Goal: Task Accomplishment & Management: Use online tool/utility

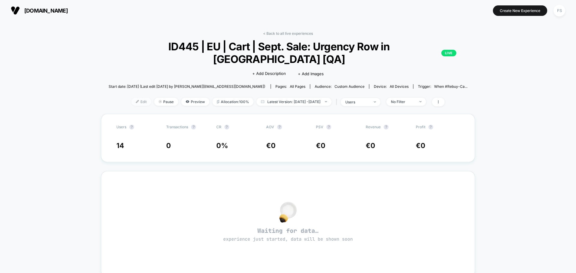
click at [135, 99] on span "Edit" at bounding box center [141, 102] width 20 height 8
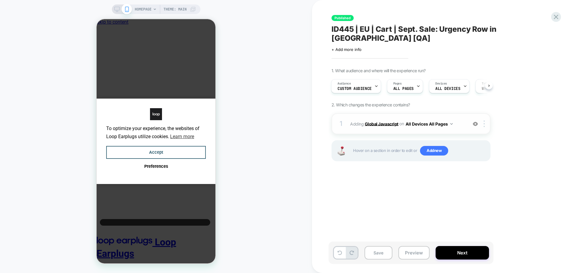
click at [0, 0] on b "Global Javascript" at bounding box center [0, 0] width 0 height 0
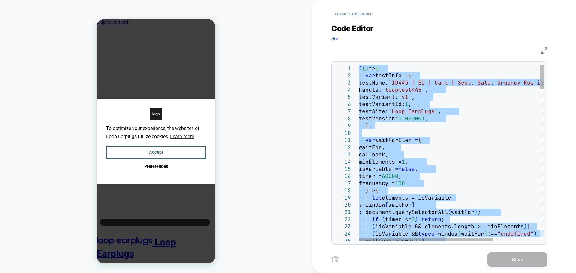
type textarea "**********"
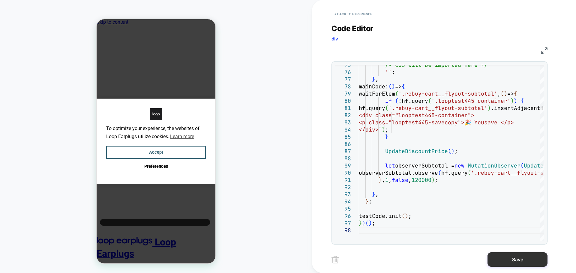
click at [0, 0] on button "Save" at bounding box center [0, 0] width 0 height 0
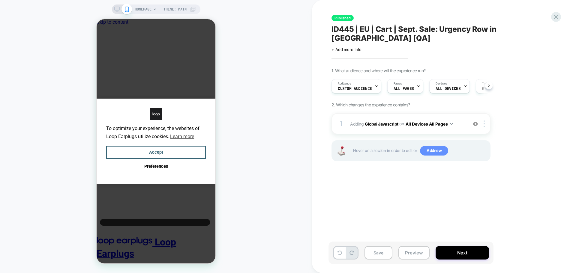
scroll to position [0, 0]
click at [383, 251] on button "Save" at bounding box center [378, 252] width 28 height 13
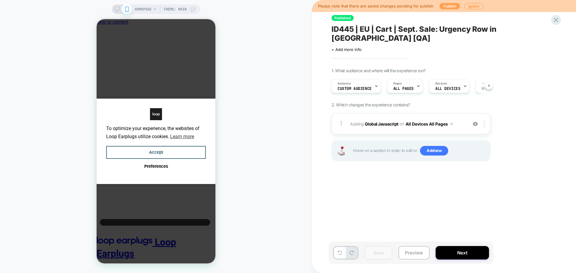
click at [451, 4] on button "Publish" at bounding box center [449, 6] width 20 height 6
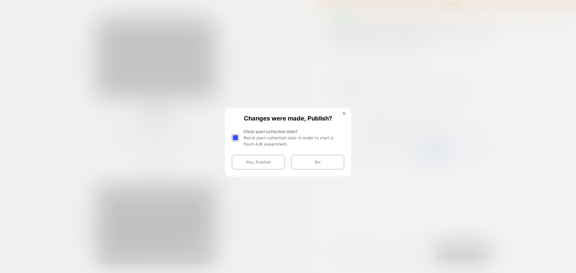
click at [238, 136] on div at bounding box center [235, 137] width 7 height 7
click at [248, 161] on button "Yes, Publish" at bounding box center [258, 162] width 53 height 15
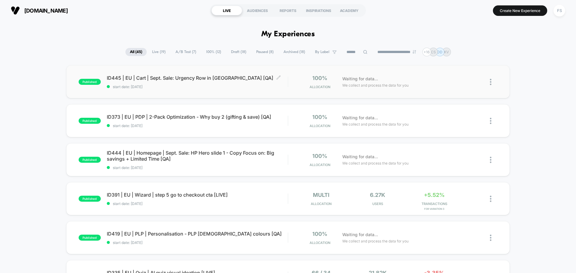
click at [194, 79] on span "ID445 | EU | Cart | Sept. Sale: Urgency Row in Minicart [QA] Click to edit expe…" at bounding box center [197, 78] width 181 height 6
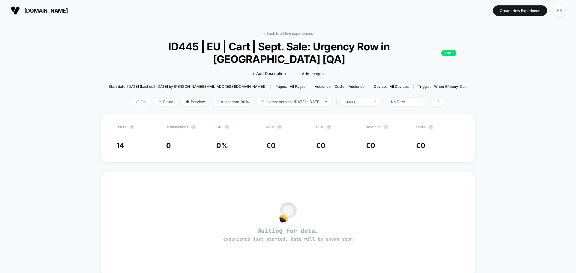
click at [135, 99] on span "Edit" at bounding box center [141, 102] width 20 height 8
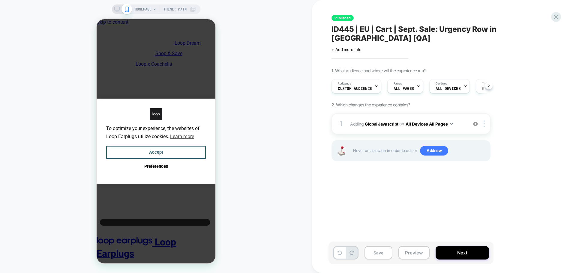
scroll to position [0, 0]
click at [0, 0] on b "Global Javascript" at bounding box center [0, 0] width 0 height 0
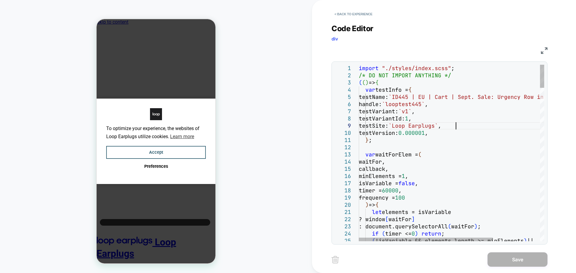
scroll to position [0, 0]
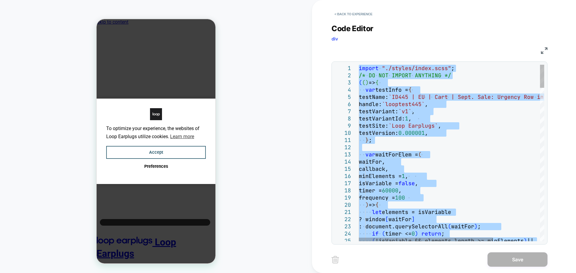
type textarea "**********"
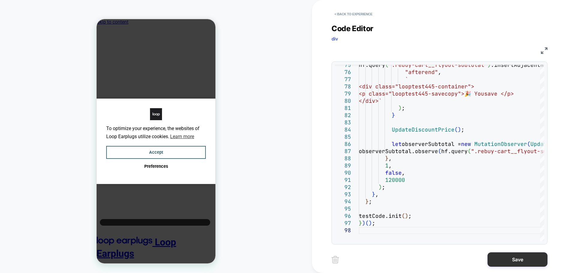
click at [0, 0] on button "Save" at bounding box center [0, 0] width 0 height 0
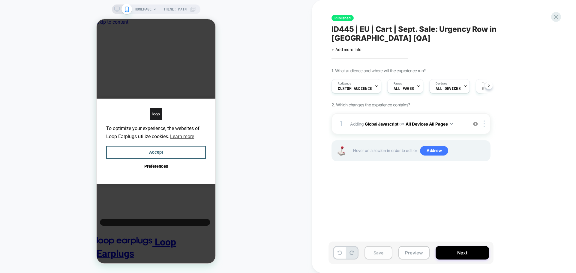
click at [0, 0] on button "Save" at bounding box center [0, 0] width 0 height 0
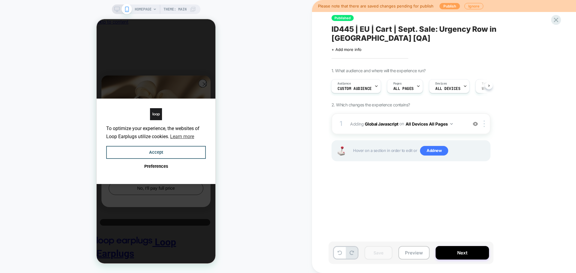
click at [448, 7] on button "Publish" at bounding box center [449, 6] width 20 height 6
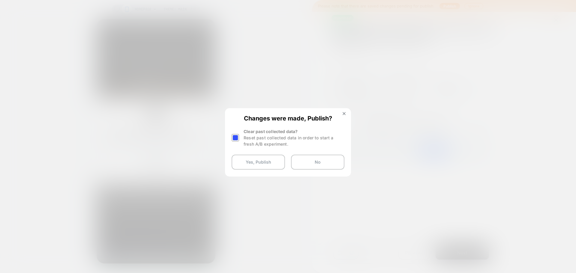
click at [0, 0] on div "Changes were made, Publish? Clear past collected data? Reset past collected dat…" at bounding box center [0, 0] width 0 height 0
click at [0, 0] on div at bounding box center [0, 0] width 0 height 0
click at [251, 163] on button "Yes, Publish" at bounding box center [258, 162] width 53 height 15
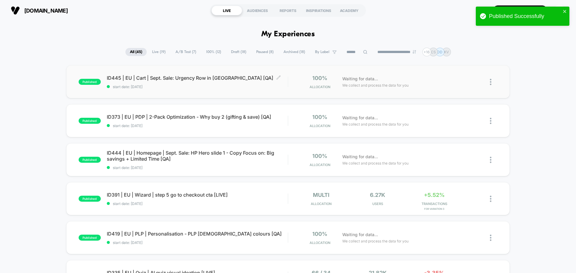
click at [231, 75] on span "ID445 | EU | Cart | Sept. Sale: Urgency Row in Minicart [QA] Click to edit expe…" at bounding box center [197, 78] width 181 height 6
